Goal: Transaction & Acquisition: Purchase product/service

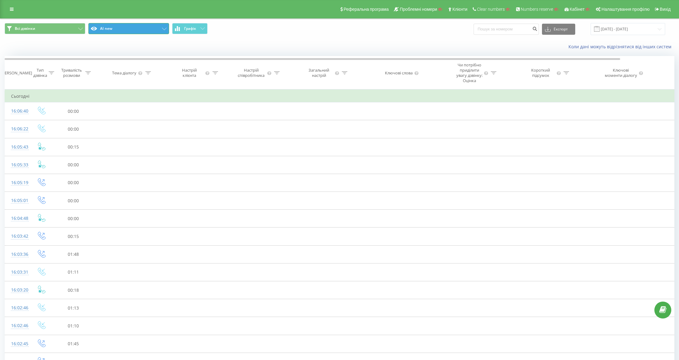
click at [96, 28] on icon at bounding box center [94, 29] width 6 height 4
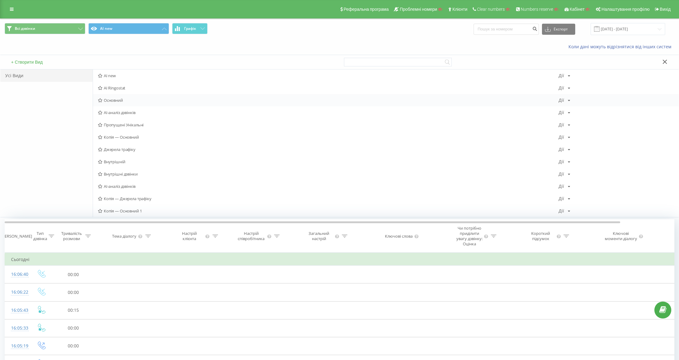
click at [122, 101] on span "Основний" at bounding box center [328, 100] width 460 height 4
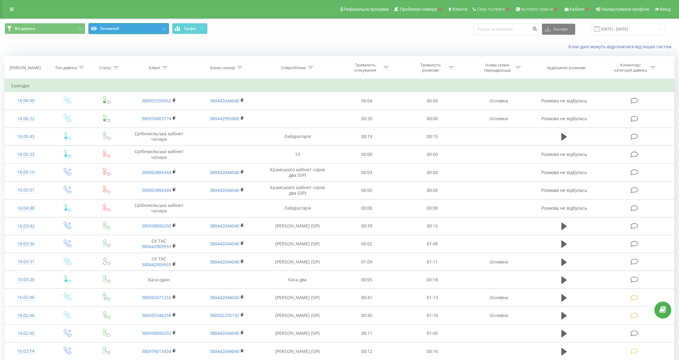
click at [150, 32] on button "Основний" at bounding box center [128, 28] width 81 height 11
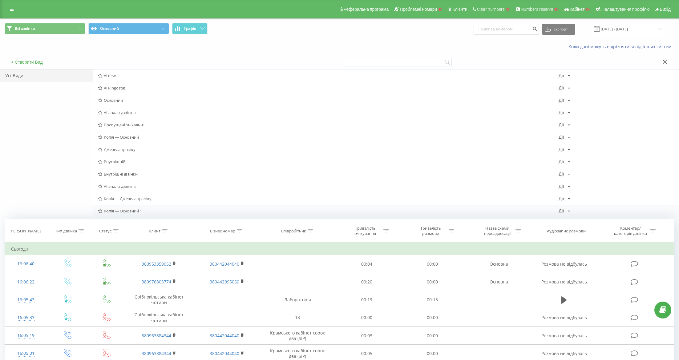
click at [148, 212] on span "Копія — Основний 1" at bounding box center [328, 211] width 460 height 4
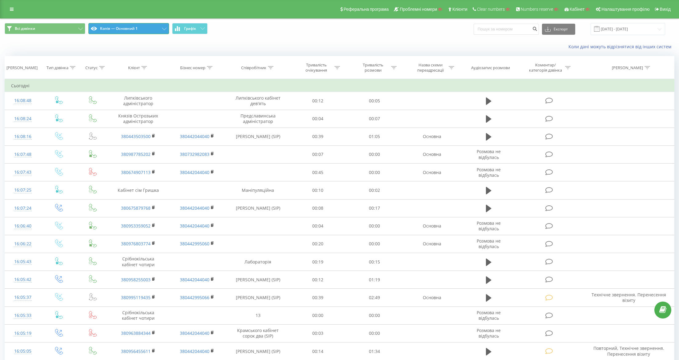
click at [142, 27] on button "Копія — Основний 1" at bounding box center [128, 28] width 81 height 11
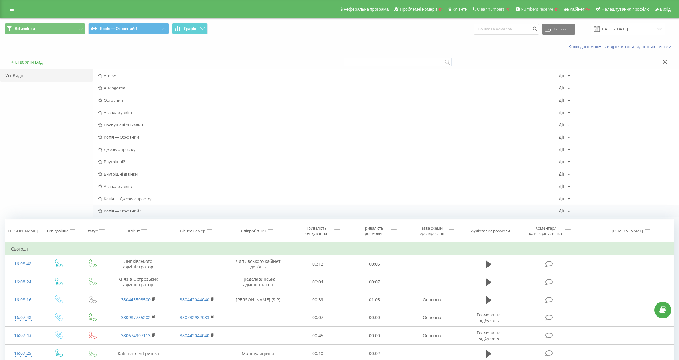
click at [558, 211] on div "Дії" at bounding box center [561, 211] width 6 height 4
click at [572, 220] on div "Редагувати" at bounding box center [588, 219] width 59 height 11
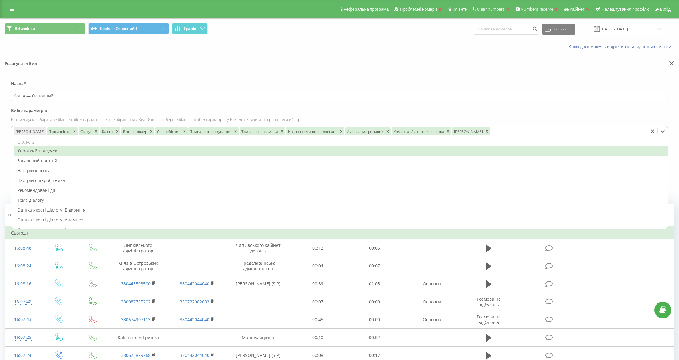
click at [516, 126] on div "Дата дзвінка Тип дзвінка Статус Клієнт Бізнес номер Співробітник Тривалість очі…" at bounding box center [329, 131] width 636 height 10
type input "s"
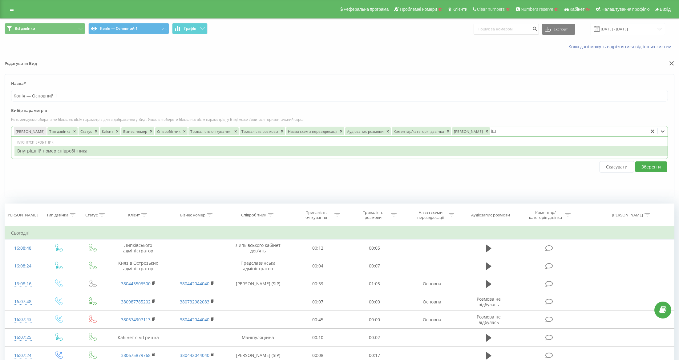
type input "і"
type input "s"
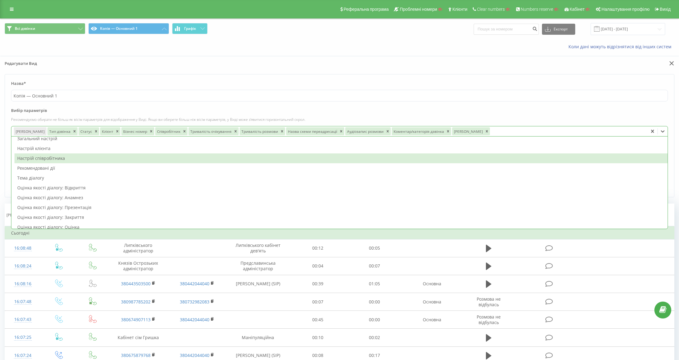
scroll to position [22, 0]
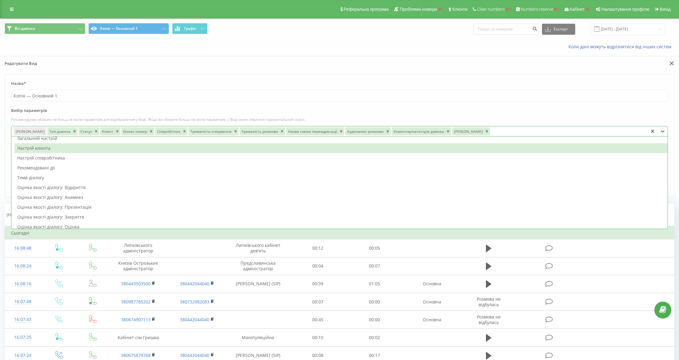
click at [664, 131] on icon at bounding box center [662, 131] width 6 height 6
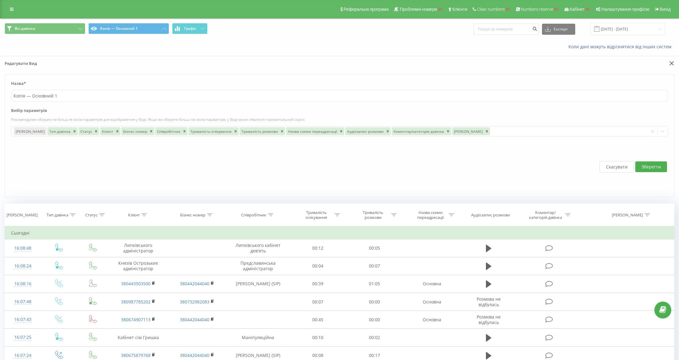
click at [617, 168] on button "Скасувати" at bounding box center [616, 166] width 34 height 11
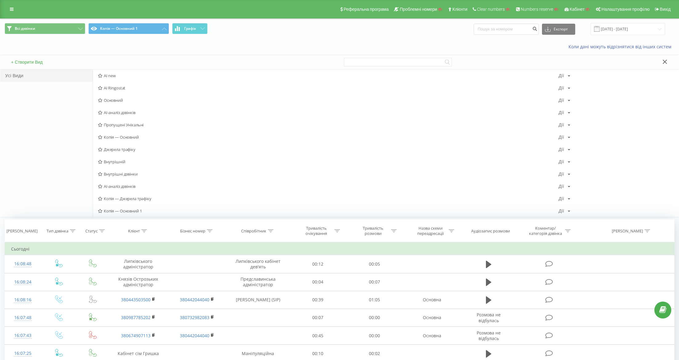
click at [667, 66] on div at bounding box center [509, 62] width 331 height 14
click at [666, 61] on icon at bounding box center [664, 62] width 5 height 4
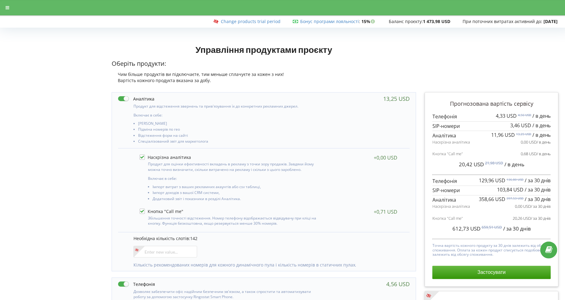
click at [2, 12] on div at bounding box center [7, 7] width 11 height 9
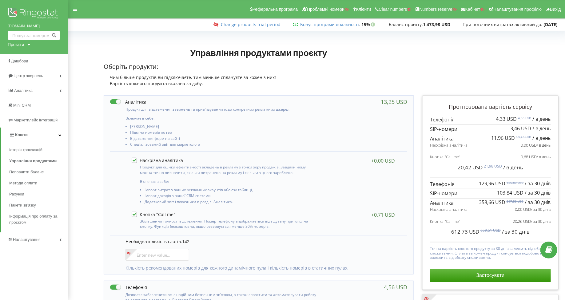
click at [14, 46] on div "Проєкти" at bounding box center [16, 45] width 16 height 6
click at [25, 59] on input "star-led.com.ua" at bounding box center [26, 57] width 31 height 9
type input "д"
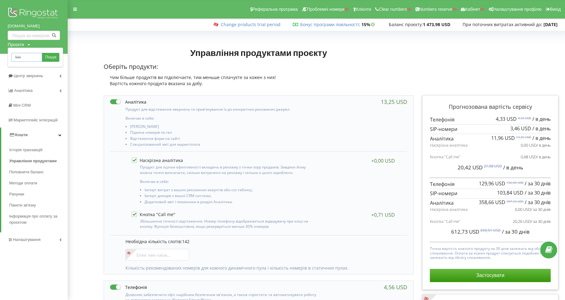
type input "lvivmedicalcenter.com"
click at [56, 56] on span "Пошук" at bounding box center [50, 58] width 11 height 6
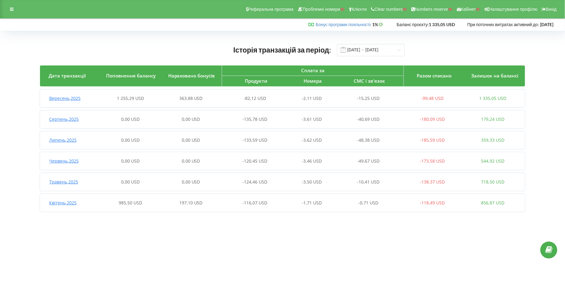
click at [62, 99] on span "Вересень , 2025" at bounding box center [64, 98] width 31 height 6
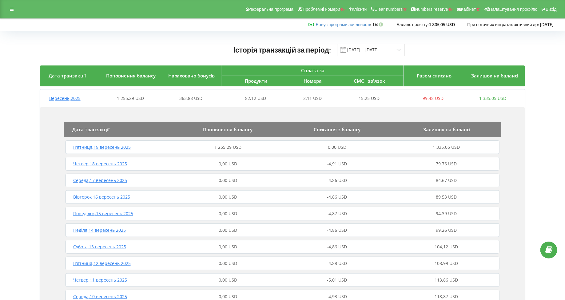
click at [95, 145] on span "П’ятниця , 19 вересень 2025" at bounding box center [102, 147] width 58 height 6
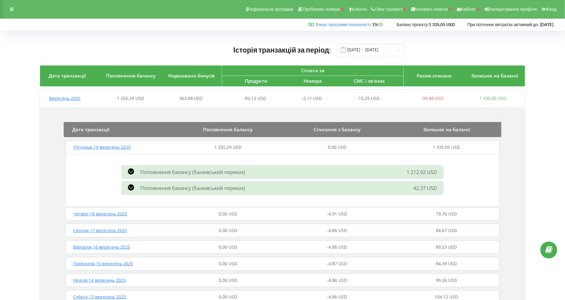
click at [90, 148] on span "П’ятниця , 19 вересень 2025" at bounding box center [102, 147] width 58 height 6
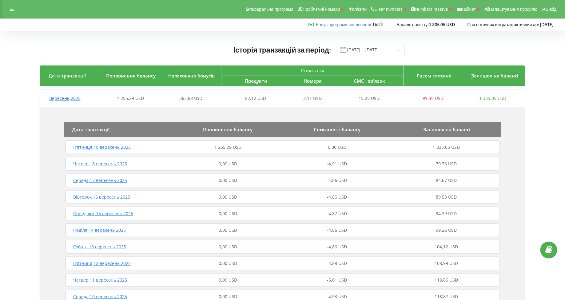
click at [63, 97] on span "Вересень , 2025" at bounding box center [64, 98] width 31 height 6
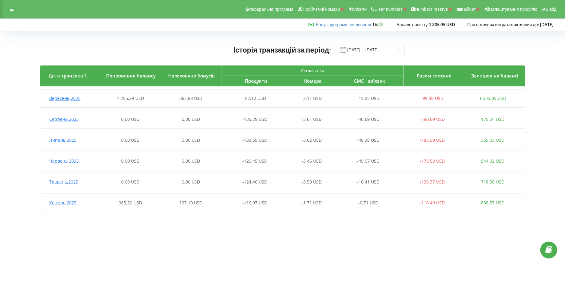
click at [64, 202] on span "Квітень , 2025" at bounding box center [62, 203] width 27 height 6
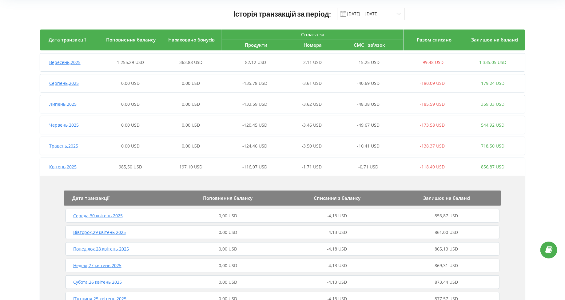
scroll to position [34, 0]
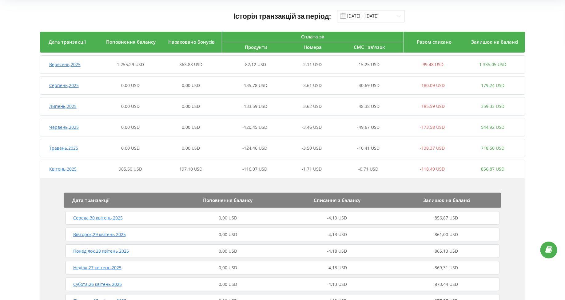
click at [59, 167] on span "Квітень , 2025" at bounding box center [62, 169] width 27 height 6
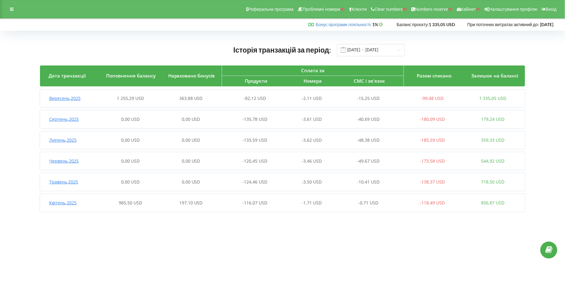
click at [64, 205] on span "Квітень , 2025" at bounding box center [62, 203] width 27 height 6
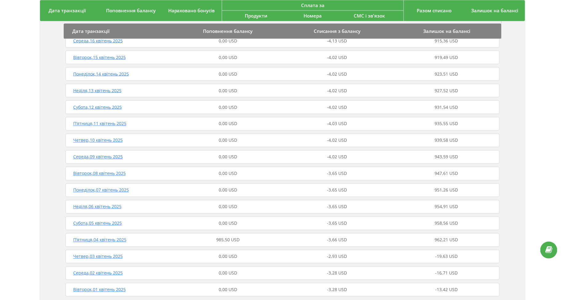
scroll to position [468, 0]
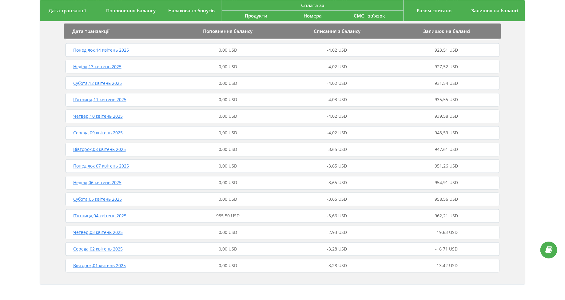
click at [92, 216] on span "П’ятниця , 04 квітень 2025" at bounding box center [99, 216] width 53 height 6
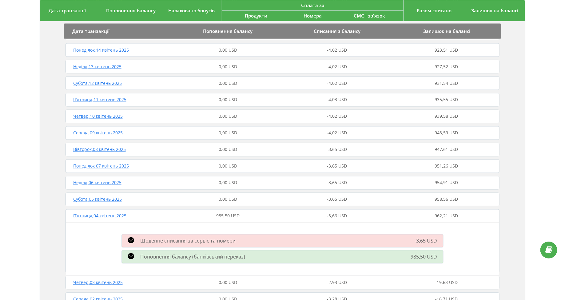
scroll to position [518, 0]
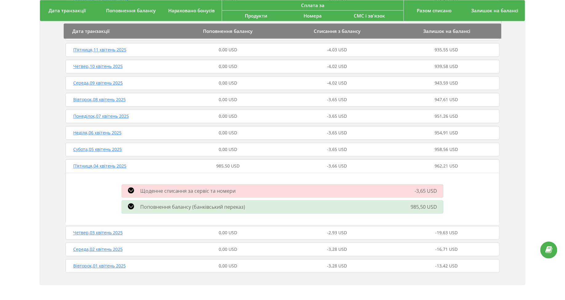
click at [154, 205] on span "Поповнення балансу (банківський переказ)" at bounding box center [192, 207] width 105 height 7
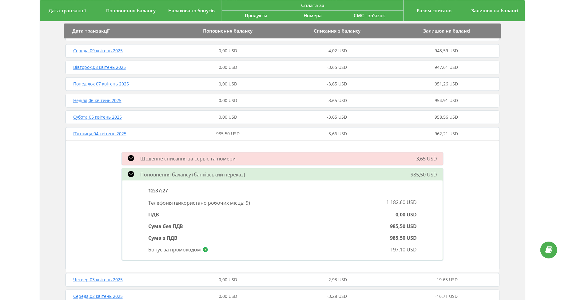
scroll to position [554, 0]
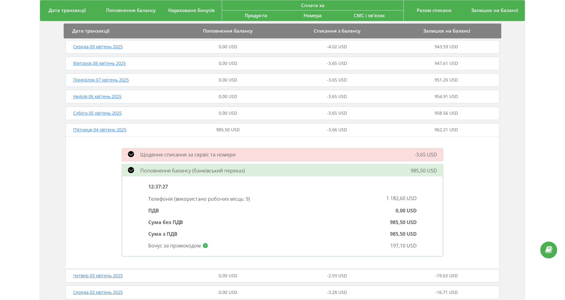
click at [97, 129] on span "П’ятниця , 04 квітень 2025" at bounding box center [99, 130] width 53 height 6
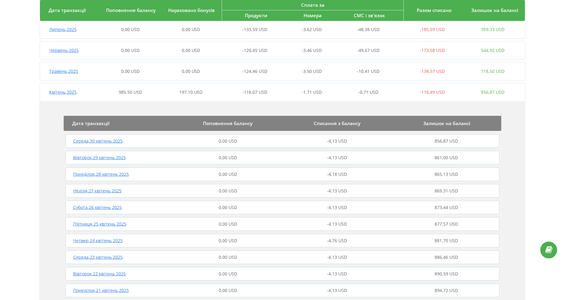
scroll to position [0, 0]
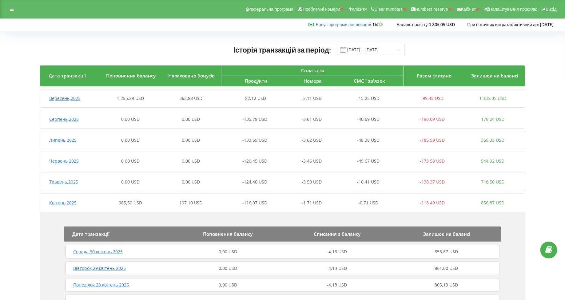
click at [70, 100] on span "Вересень , 2025" at bounding box center [64, 98] width 31 height 6
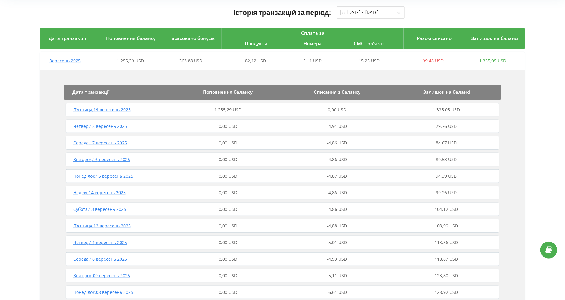
scroll to position [42, 0]
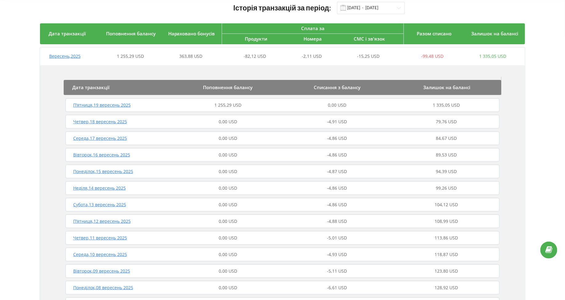
click at [104, 106] on span "П’ятниця , 19 вересень 2025" at bounding box center [102, 105] width 58 height 6
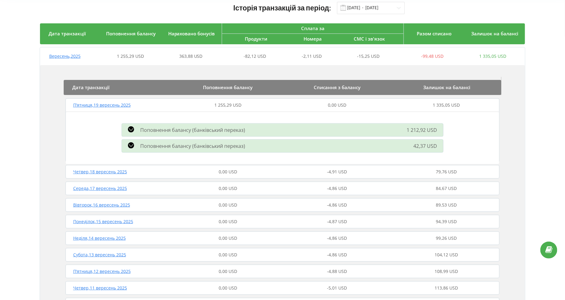
click at [149, 137] on div "Поповнення балансу (банківський переказ) 1 212,92 USD" at bounding box center [282, 130] width 329 height 16
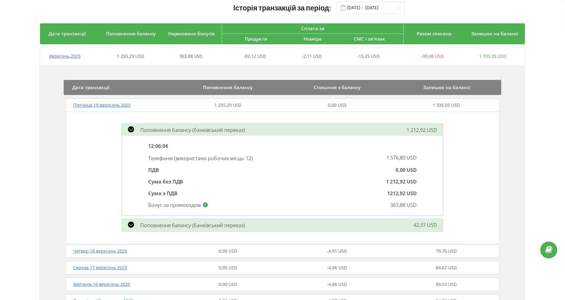
click at [145, 132] on span "Поповнення балансу (банківський переказ)" at bounding box center [192, 130] width 105 height 7
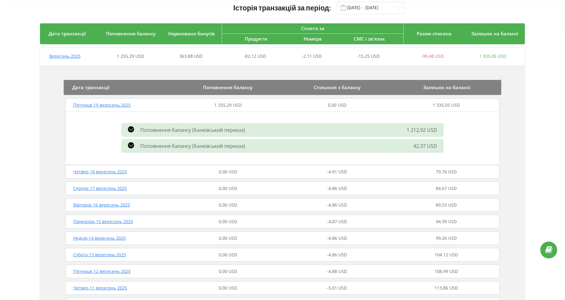
click at [150, 143] on span "Поповнення балансу (банківський переказ)" at bounding box center [192, 146] width 105 height 7
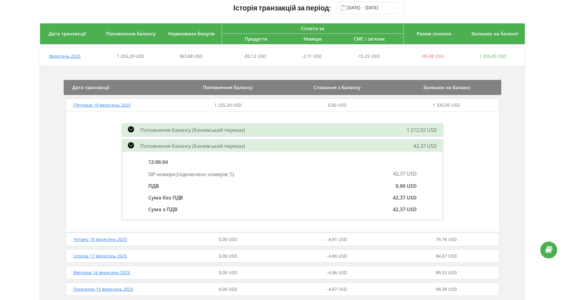
click at [147, 146] on span "Поповнення балансу (банківський переказ)" at bounding box center [192, 146] width 105 height 7
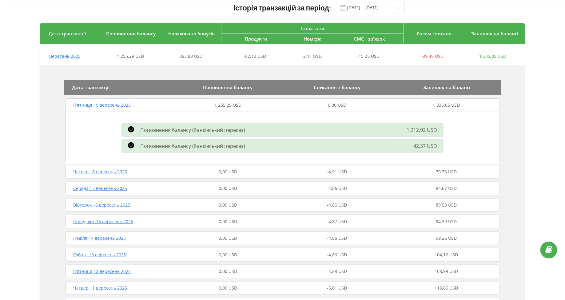
click at [146, 135] on div "Поповнення балансу (банківський переказ) 1 212,92 USD" at bounding box center [282, 130] width 329 height 16
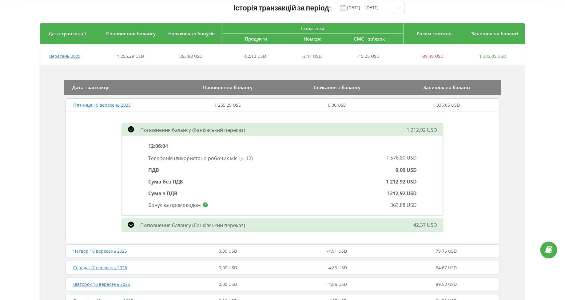
click at [146, 135] on div "Поповнення балансу (банківський переказ) 1 212,92 USD" at bounding box center [282, 130] width 329 height 16
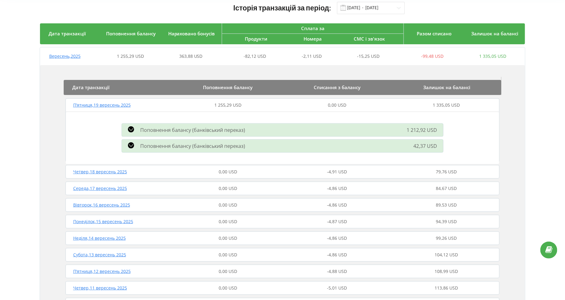
click at [147, 136] on div "Поповнення балансу (банківський переказ) 1 212,92 USD" at bounding box center [282, 130] width 329 height 16
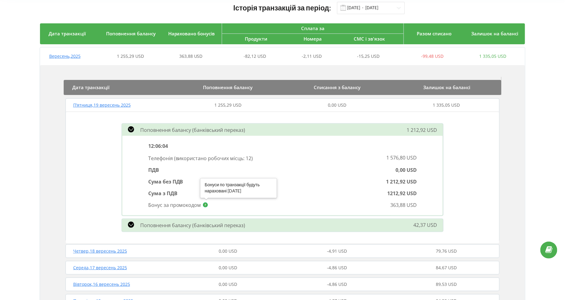
scroll to position [0, 0]
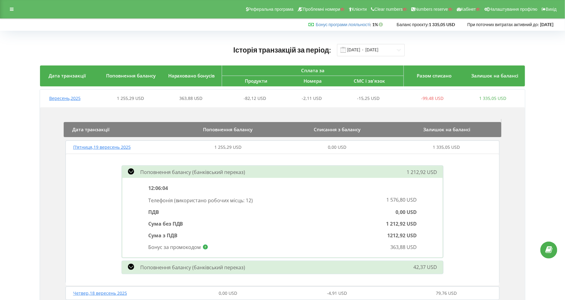
click at [119, 151] on div "П’ятниця , 19 вересень 2025 1 255,29 USD 0,00 USD 1 335,05 USD" at bounding box center [283, 147] width 438 height 15
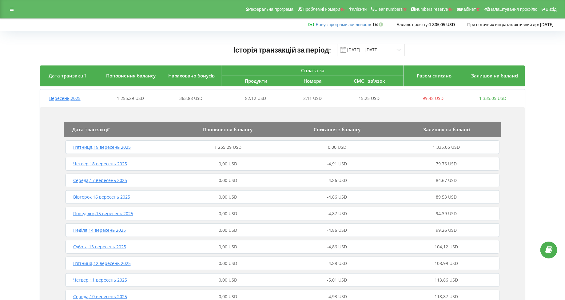
click at [65, 99] on span "Вересень , 2025" at bounding box center [64, 98] width 31 height 6
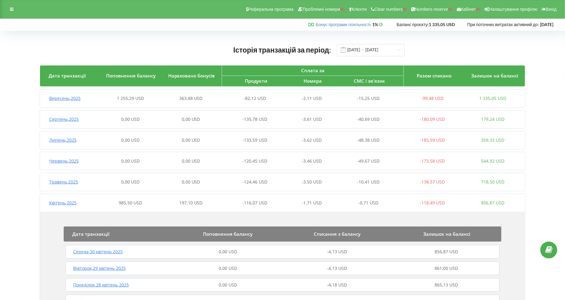
click at [68, 201] on span "Квітень , 2025" at bounding box center [62, 203] width 27 height 6
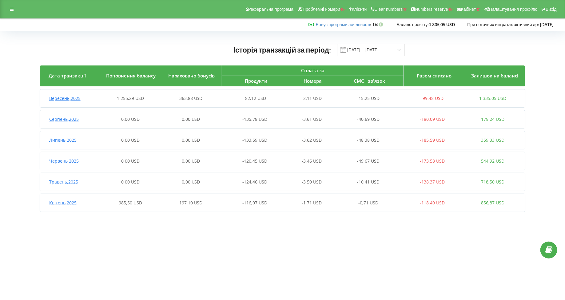
click at [68, 200] on span "Квітень , 2025" at bounding box center [62, 203] width 27 height 6
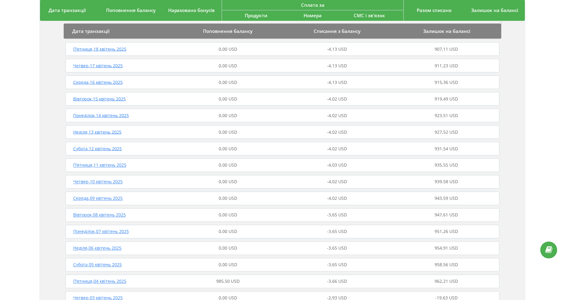
scroll to position [459, 0]
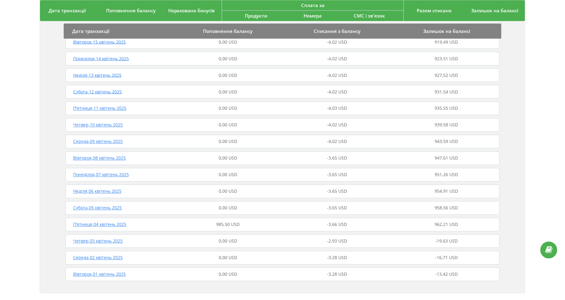
click at [91, 228] on div "П’ятниця , 04 квітень 2025 985,50 USD -3,66 USD 962,21 USD" at bounding box center [283, 225] width 438 height 15
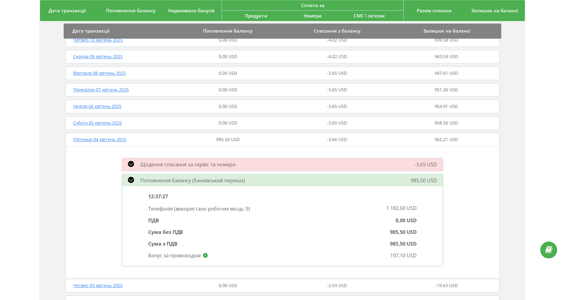
scroll to position [579, 0]
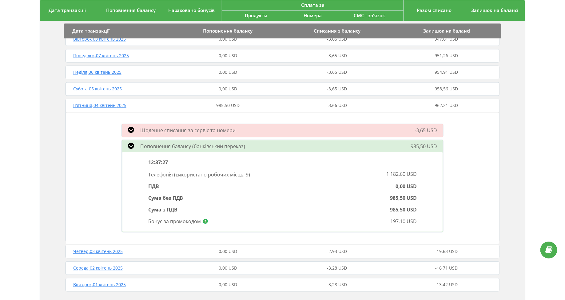
click at [144, 127] on span "Щоденне списання за сервіс та номери" at bounding box center [188, 130] width 96 height 7
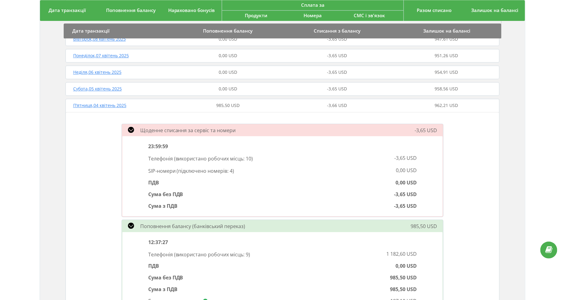
click at [144, 128] on span "Щоденне списання за сервіс та номери" at bounding box center [188, 130] width 96 height 7
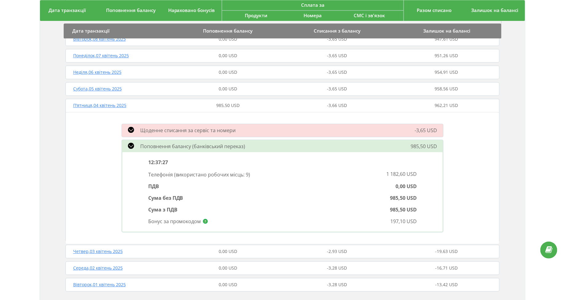
click at [145, 133] on span "Щоденне списання за сервіс та номери" at bounding box center [188, 130] width 96 height 7
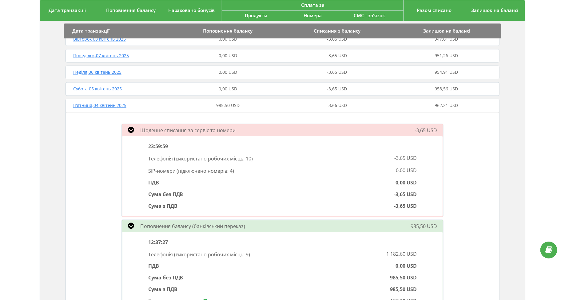
click at [145, 133] on div "Щоденне списання за сервіс та номери" at bounding box center [231, 130] width 226 height 7
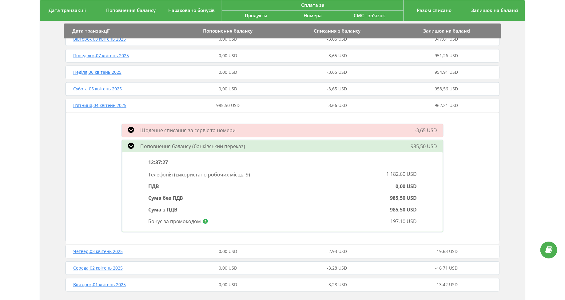
click at [155, 148] on span "Поповнення балансу (банківський переказ)" at bounding box center [192, 146] width 105 height 7
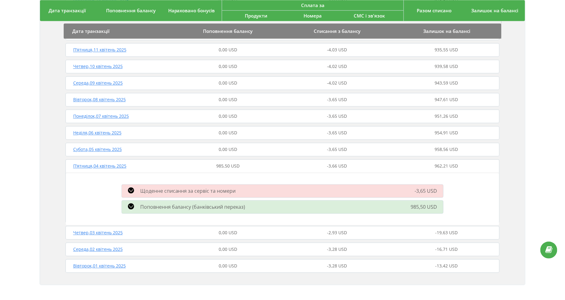
click at [154, 206] on span "Поповнення балансу (банківський переказ)" at bounding box center [192, 207] width 105 height 7
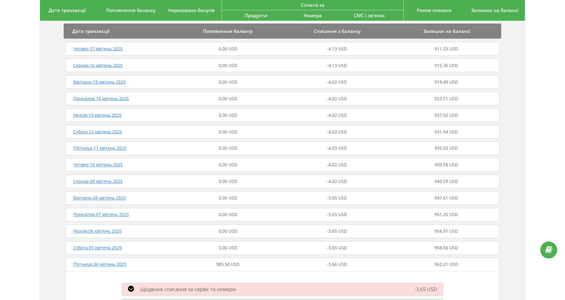
scroll to position [0, 0]
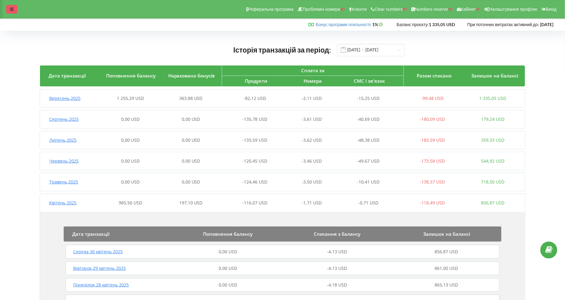
click at [10, 9] on icon at bounding box center [12, 9] width 4 height 4
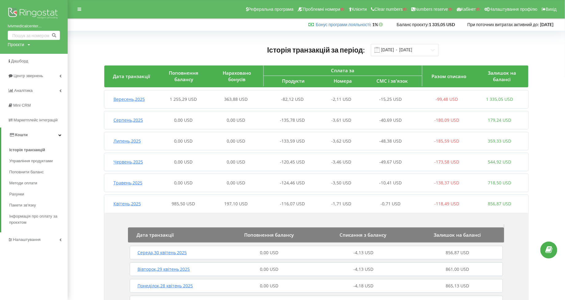
click at [15, 46] on div "Проєкти" at bounding box center [16, 45] width 16 height 6
click at [22, 55] on input "text" at bounding box center [26, 57] width 31 height 9
type input "д"
type input "lvivmedicalcenter.com"
click at [18, 57] on input "[DOMAIN_NAME]" at bounding box center [26, 57] width 31 height 9
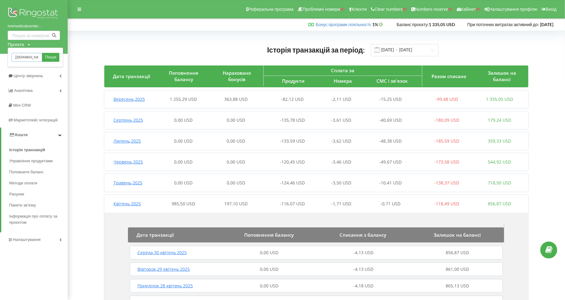
click at [18, 57] on input "[DOMAIN_NAME]" at bounding box center [26, 57] width 31 height 9
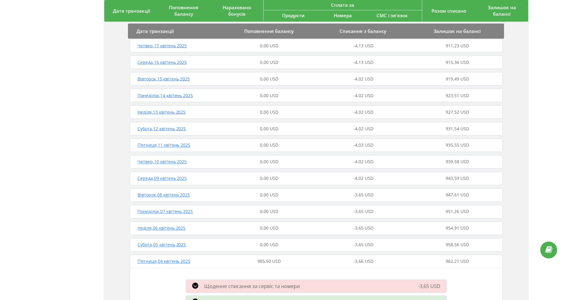
scroll to position [413, 0]
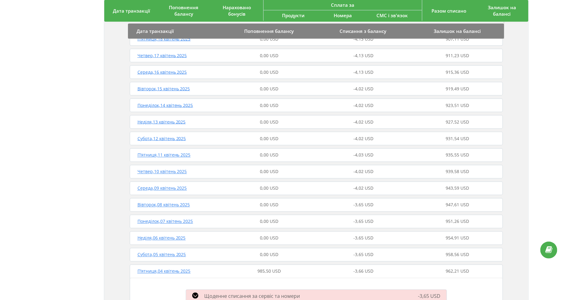
click at [151, 122] on span "Неділя , 13 квітень 2025" at bounding box center [162, 122] width 48 height 6
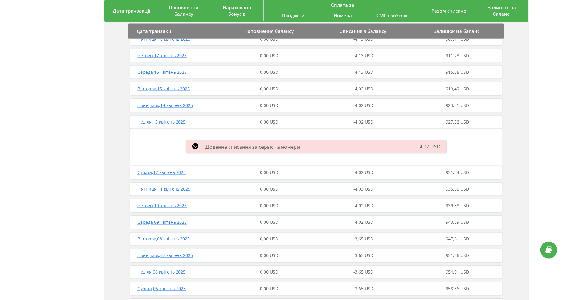
click at [210, 144] on span "Щоденне списання за сервіс та номери" at bounding box center [253, 147] width 96 height 7
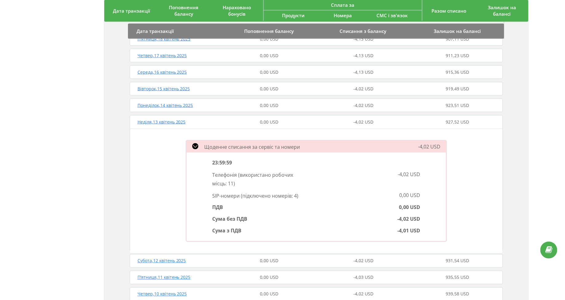
click at [148, 119] on span "Неділя , 13 квітень 2025" at bounding box center [162, 122] width 48 height 6
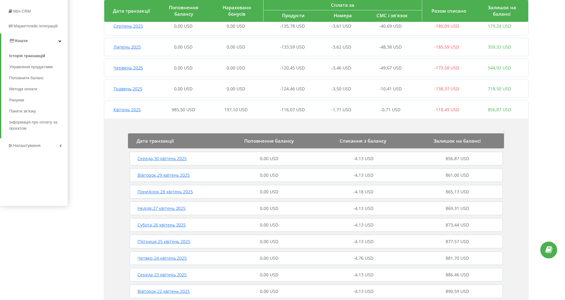
scroll to position [74, 0]
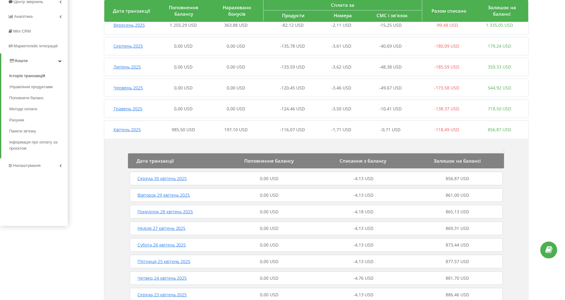
click at [124, 64] on span "Липень , 2025" at bounding box center [127, 67] width 27 height 6
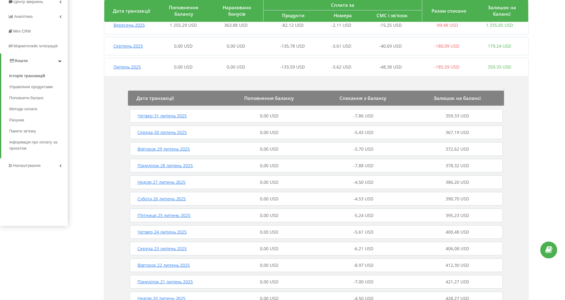
click at [355, 130] on span "-5,43 USD" at bounding box center [364, 133] width 20 height 6
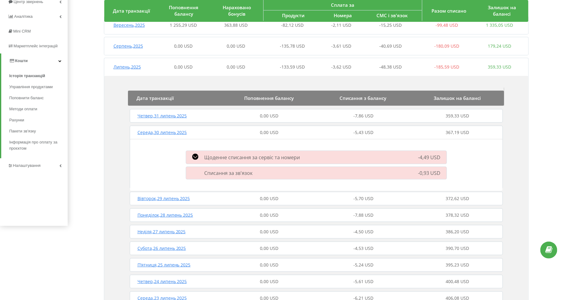
click at [287, 159] on span "Щоденне списання за сервіс та номери" at bounding box center [253, 157] width 96 height 7
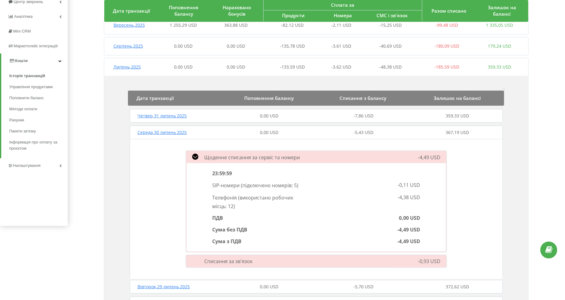
click at [210, 160] on span "Щоденне списання за сервіс та номери" at bounding box center [253, 157] width 96 height 7
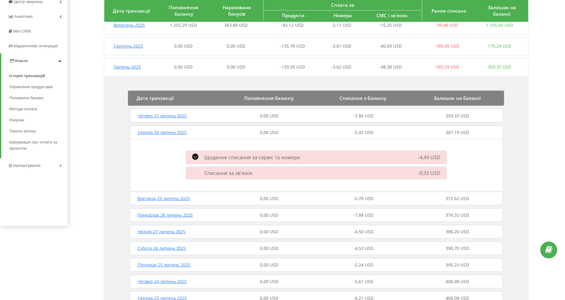
click at [210, 159] on span "Щоденне списання за сервіс та номери" at bounding box center [253, 157] width 96 height 7
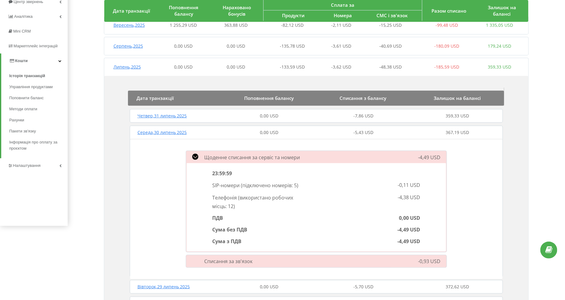
click at [209, 159] on span "Щоденне списання за сервіс та номери" at bounding box center [253, 157] width 96 height 7
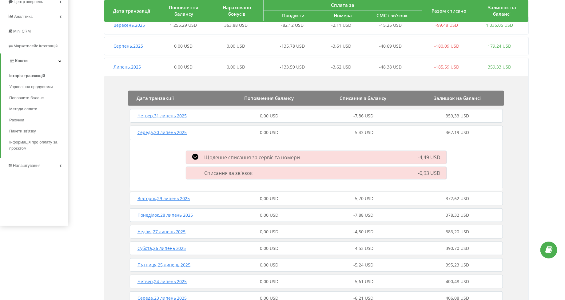
click at [160, 130] on span "Середа , 30 липень 2025" at bounding box center [163, 133] width 50 height 6
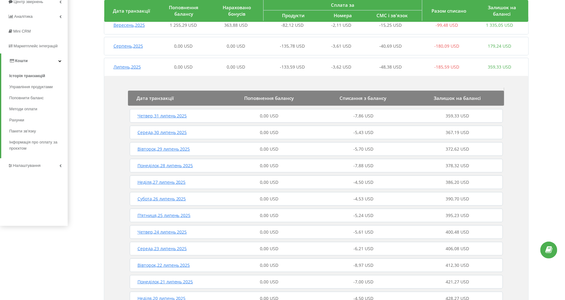
click at [119, 66] on span "Липень , 2025" at bounding box center [127, 67] width 27 height 6
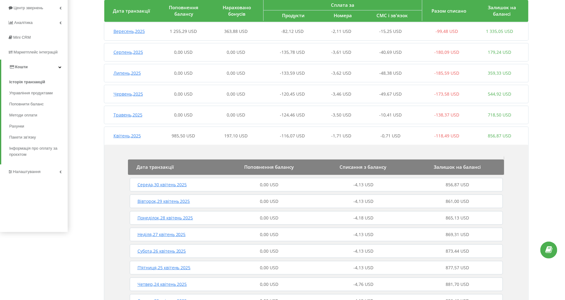
scroll to position [69, 0]
click at [119, 136] on span "Квітень , 2025" at bounding box center [127, 135] width 27 height 6
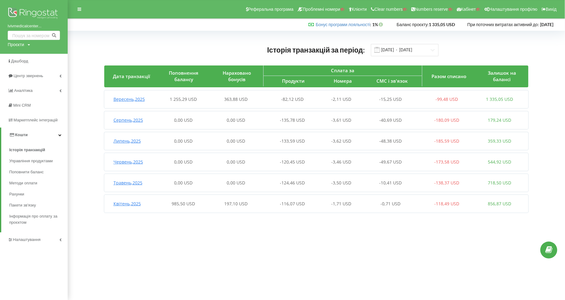
click at [161, 203] on div "985,50 USD" at bounding box center [183, 204] width 53 height 6
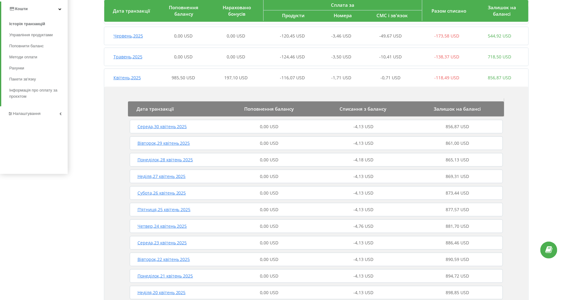
scroll to position [130, 0]
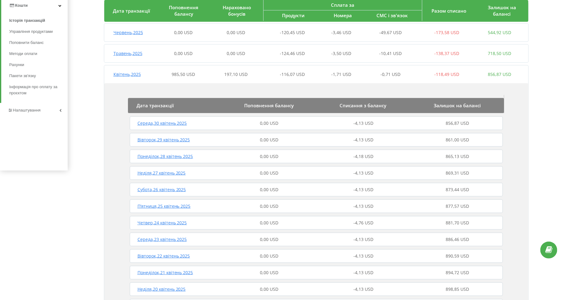
click at [158, 155] on span "Понеділок , 28 квітень 2025" at bounding box center [166, 157] width 56 height 6
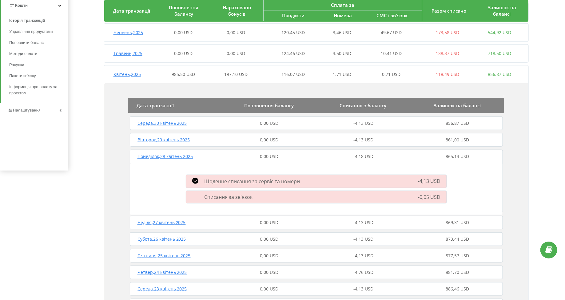
click at [218, 181] on span "Щоденне списання за сервіс та номери" at bounding box center [253, 181] width 96 height 7
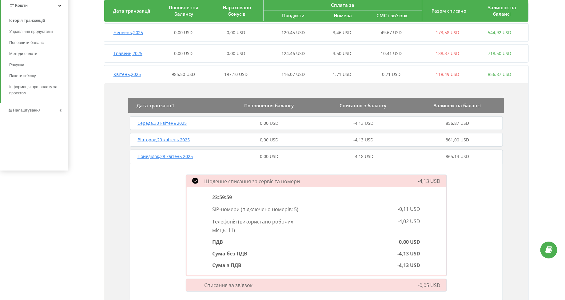
click at [152, 157] on span "Понеділок , 28 квітень 2025" at bounding box center [166, 157] width 56 height 6
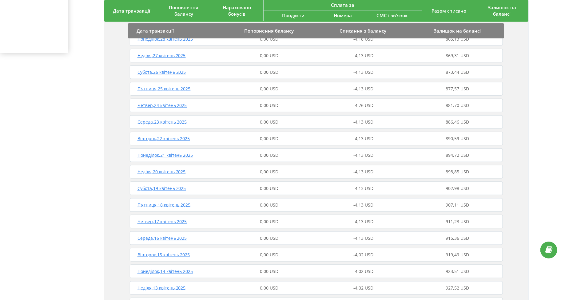
scroll to position [254, 0]
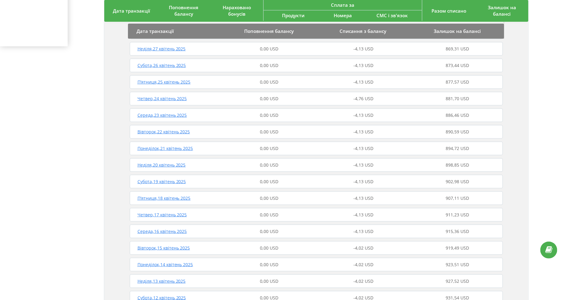
click at [152, 149] on span "Понеділок , 21 квітень 2025" at bounding box center [166, 149] width 56 height 6
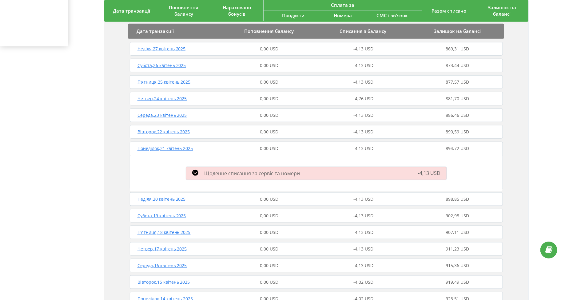
click at [246, 171] on span "Щоденне списання за сервіс та номери" at bounding box center [253, 173] width 96 height 7
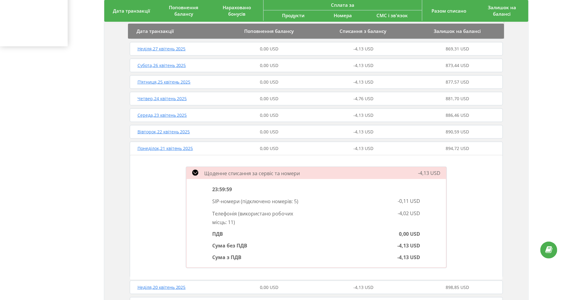
click at [195, 172] on icon at bounding box center [195, 173] width 6 height 6
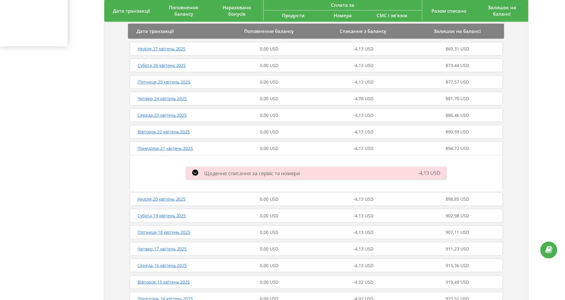
click at [164, 146] on span "Понеділок , 21 квітень 2025" at bounding box center [166, 149] width 56 height 6
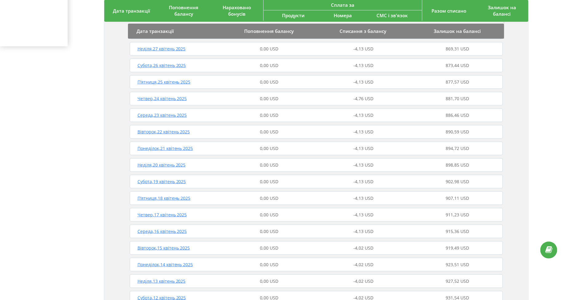
scroll to position [0, 0]
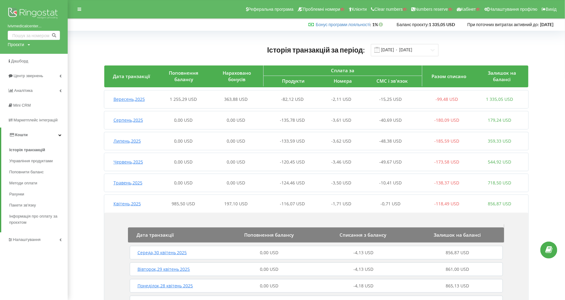
click at [123, 142] on span "Липень , 2025" at bounding box center [127, 141] width 27 height 6
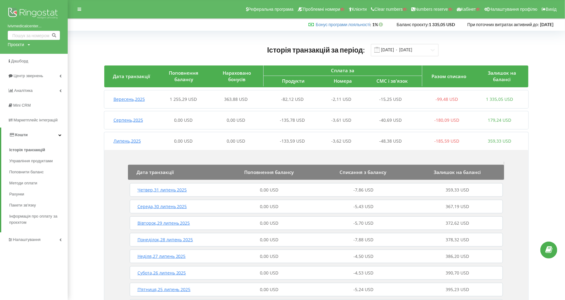
click at [168, 204] on span "Середа , 30 липень 2025" at bounding box center [163, 207] width 50 height 6
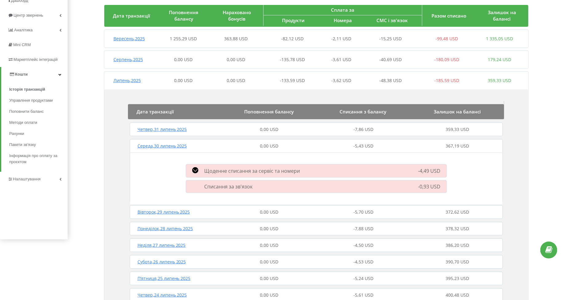
scroll to position [62, 0]
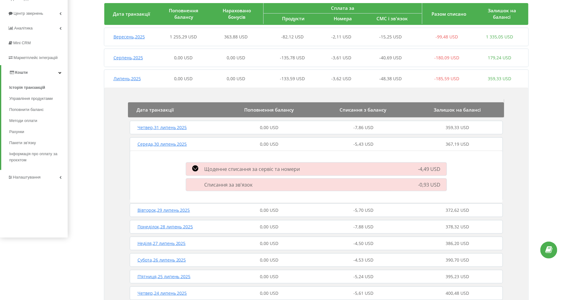
click at [212, 172] on div "Щоденне списання за сервіс та номери" at bounding box center [275, 169] width 184 height 7
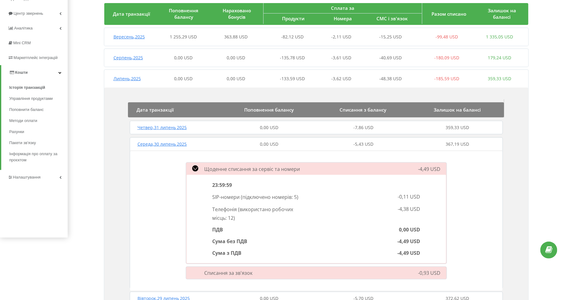
scroll to position [0, 0]
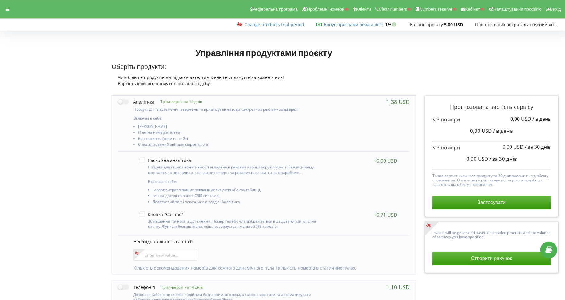
click at [125, 106] on div "Продукт для відстеження звернень та прив'язування їх до конкретних рекламних дж…" at bounding box center [220, 126] width 204 height 43
click at [123, 101] on label at bounding box center [136, 102] width 36 height 6
checkbox input "true"
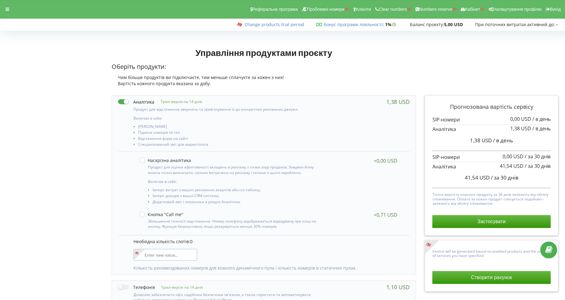
click at [151, 251] on input"] "number" at bounding box center [166, 255] width 64 height 12
type input"] "11"
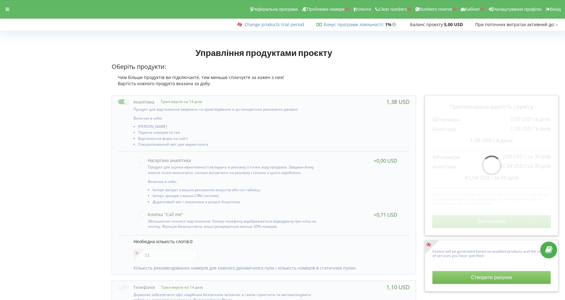
click at [207, 242] on p "Необхідна кількість слотів: 0" at bounding box center [269, 242] width 270 height 6
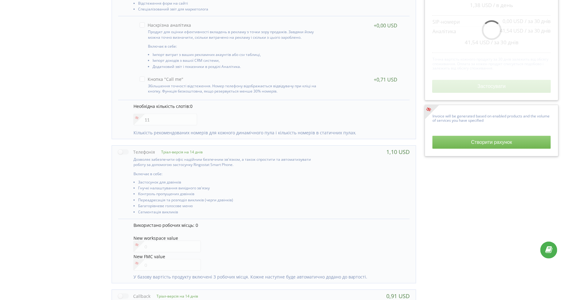
scroll to position [149, 0]
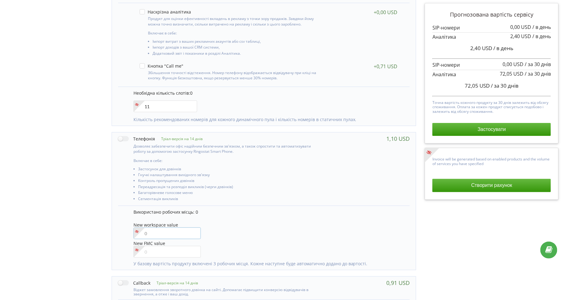
click at [165, 235] on input"] "number" at bounding box center [168, 234] width 68 height 12
type input"] "5"
click at [240, 210] on p "Використано робочих місць: 0" at bounding box center [269, 212] width 270 height 6
click at [121, 136] on label at bounding box center [136, 139] width 37 height 6
checkbox input "true"
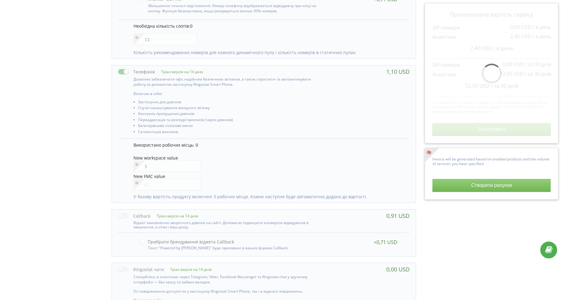
scroll to position [223, 0]
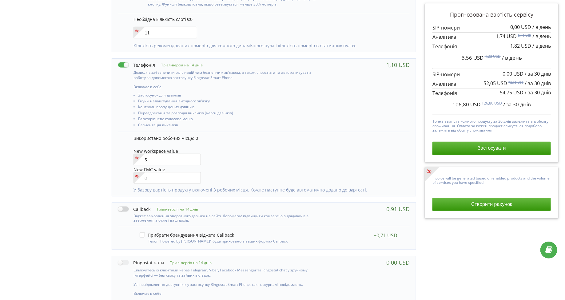
click at [125, 208] on label at bounding box center [134, 209] width 32 height 6
checkbox input "true"
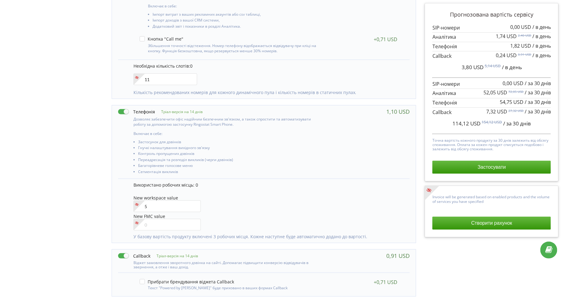
scroll to position [196, 0]
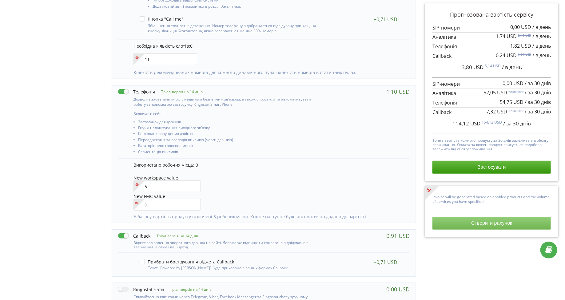
click at [489, 227] on button "Створити рахунок" at bounding box center [492, 223] width 118 height 13
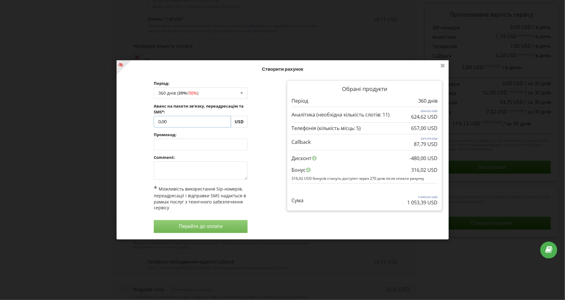
click at [170, 126] on input "0,00" at bounding box center [192, 122] width 77 height 12
click at [140, 143] on div "Період: 360 днів ( 20% / 30% ) Поповнити баланс без подовження 30 днів" at bounding box center [201, 157] width 164 height 161
click at [194, 163] on textarea at bounding box center [201, 171] width 94 height 18
click at [192, 173] on textarea at bounding box center [201, 171] width 94 height 18
type textarea "f"
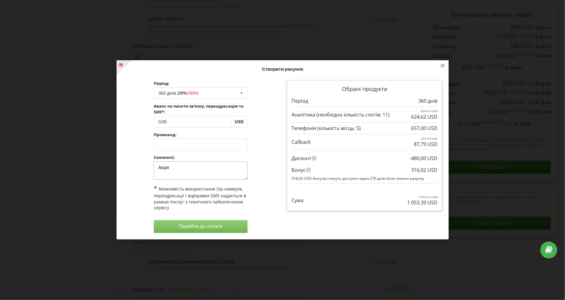
type textarea "Акція"
click at [199, 226] on button "Перейти до оплати" at bounding box center [201, 226] width 94 height 13
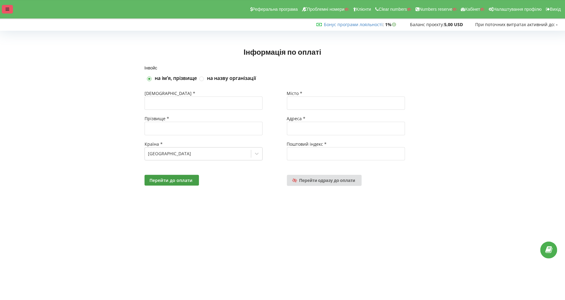
click at [10, 9] on div at bounding box center [7, 9] width 11 height 9
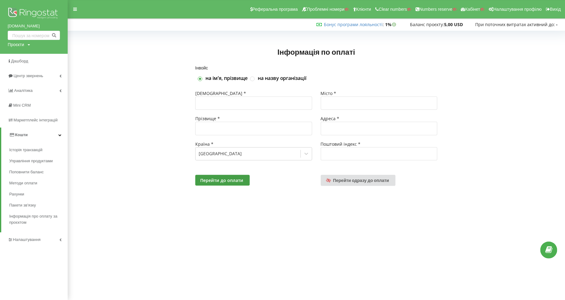
click at [14, 42] on div "Проєкти" at bounding box center [16, 45] width 16 height 6
click at [22, 56] on input "text" at bounding box center [26, 57] width 31 height 9
type input "с"
type input "[DOMAIN_NAME]"
click at [15, 60] on input "[DOMAIN_NAME]" at bounding box center [26, 57] width 31 height 9
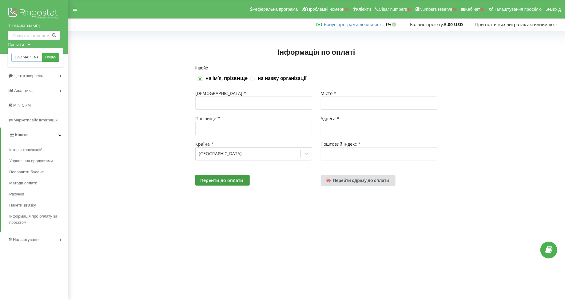
click at [15, 60] on input "[DOMAIN_NAME]" at bounding box center [26, 57] width 31 height 9
type input "[PERSON_NAME][DOMAIN_NAME]"
click at [26, 58] on input "[PERSON_NAME][DOMAIN_NAME]" at bounding box center [26, 57] width 31 height 9
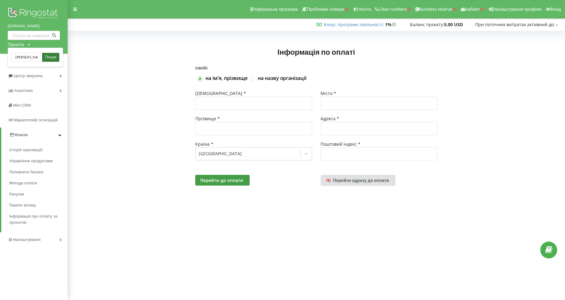
click at [50, 58] on span "Пошук" at bounding box center [50, 58] width 11 height 6
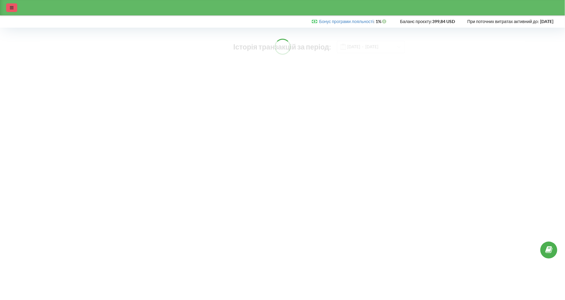
click at [10, 10] on div at bounding box center [11, 7] width 11 height 9
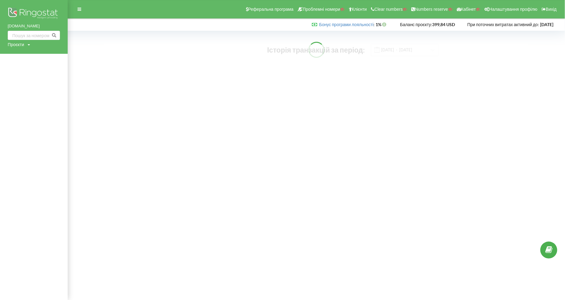
click at [21, 47] on div "Проєкти" at bounding box center [16, 45] width 16 height 6
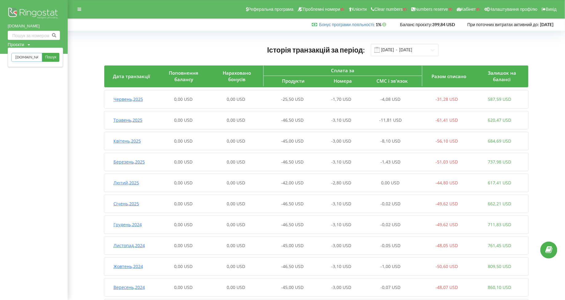
click at [25, 54] on input "[DOMAIN_NAME]" at bounding box center [26, 57] width 31 height 9
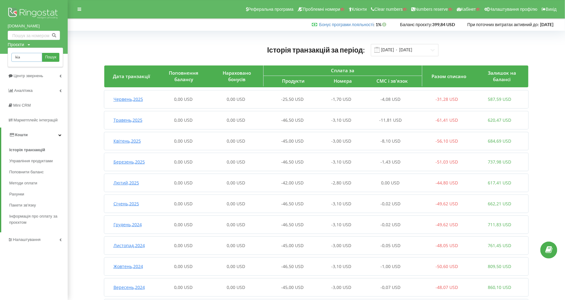
type input "[DOMAIN_NAME]"
click at [24, 59] on input "[DOMAIN_NAME]" at bounding box center [26, 57] width 31 height 9
click at [24, 59] on input "kia.net.ua" at bounding box center [26, 57] width 31 height 9
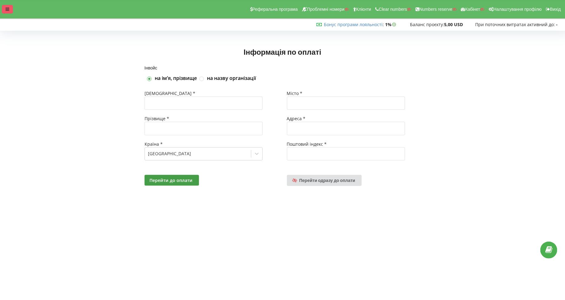
click at [8, 7] on icon at bounding box center [8, 9] width 4 height 4
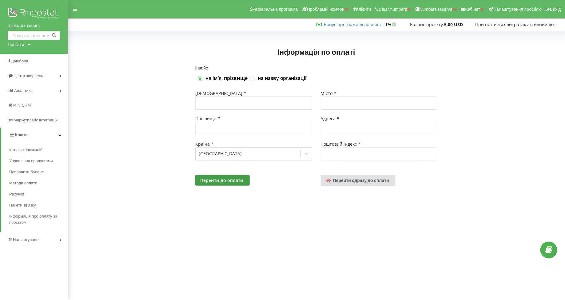
drag, startPoint x: 5, startPoint y: 25, endPoint x: 62, endPoint y: 24, distance: 57.6
click at [62, 25] on div "jetour-auto.kyiv.ua Проєкти Пошук" at bounding box center [34, 27] width 68 height 54
copy link "jetour-auto.kyiv.ua"
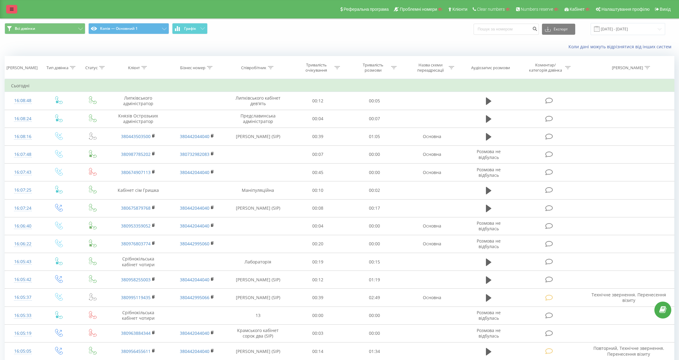
click at [13, 13] on link at bounding box center [11, 9] width 11 height 9
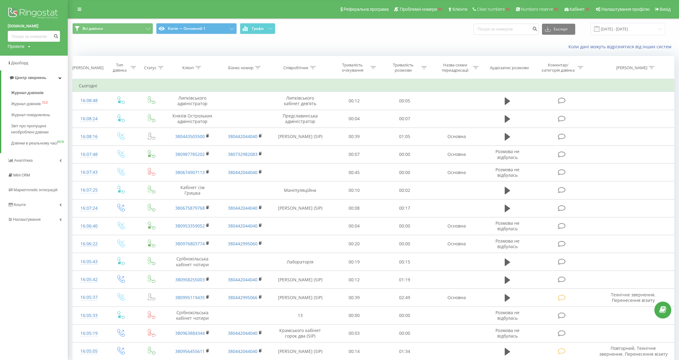
click at [16, 46] on div "Проекти" at bounding box center [16, 46] width 17 height 6
click at [29, 56] on input "text" at bounding box center [25, 55] width 31 height 9
type input "д"
type input "[DOMAIN_NAME]"
click at [48, 53] on link "Пошук" at bounding box center [49, 55] width 18 height 9
